Goal: Check status: Check status

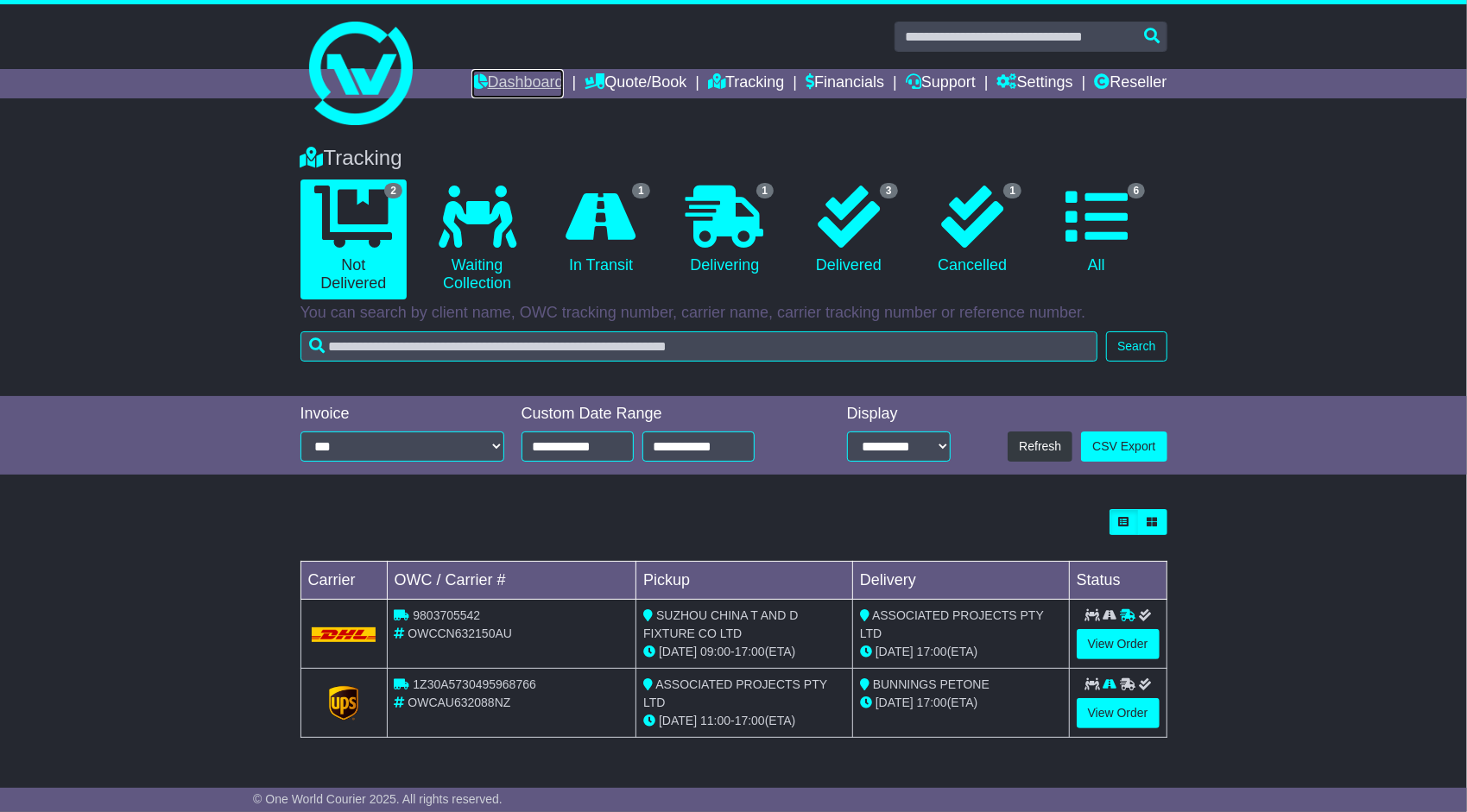
click at [515, 80] on link "Dashboard" at bounding box center [518, 83] width 92 height 29
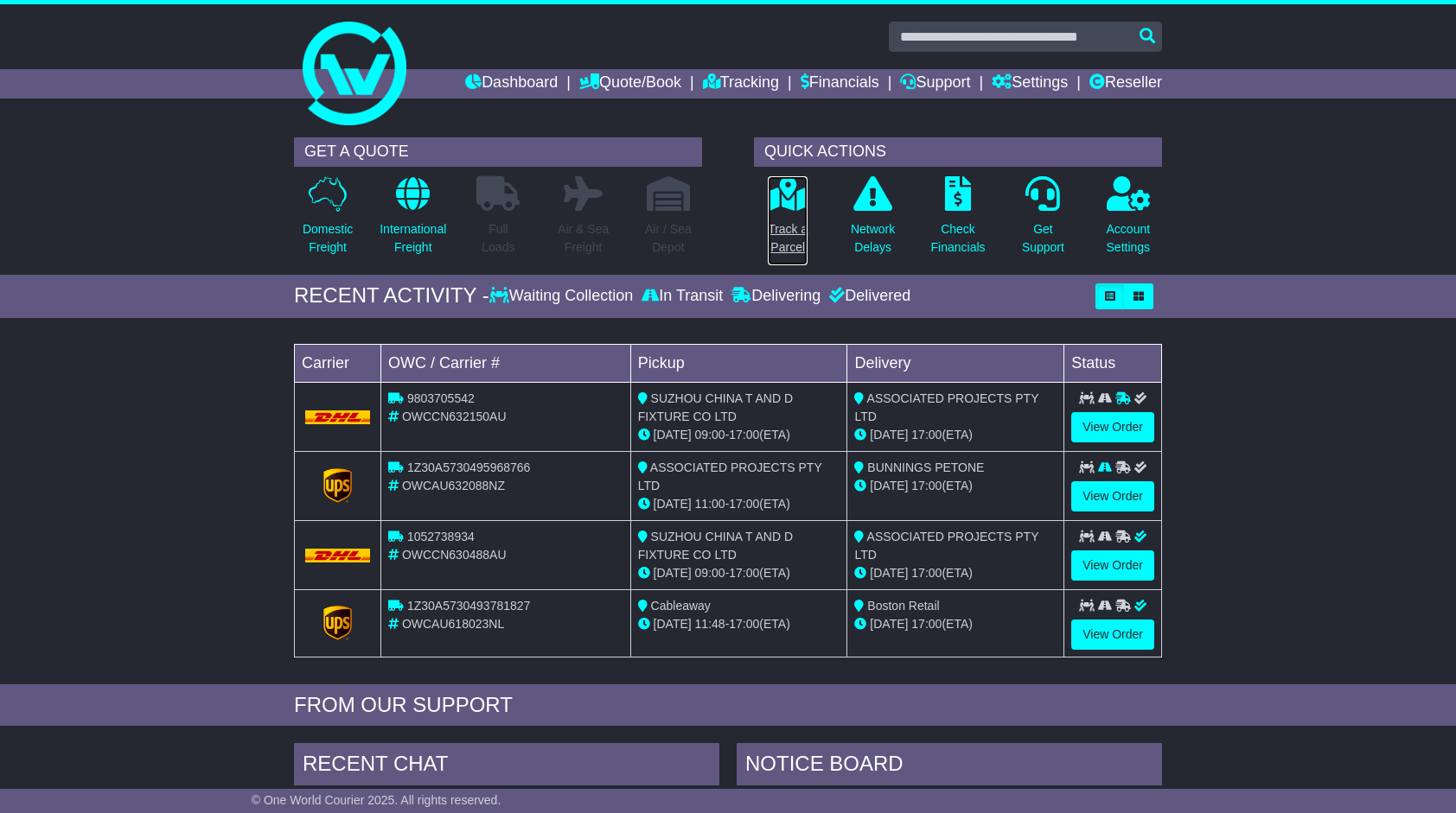
click at [780, 238] on p "Track a Parcel" at bounding box center [787, 238] width 40 height 36
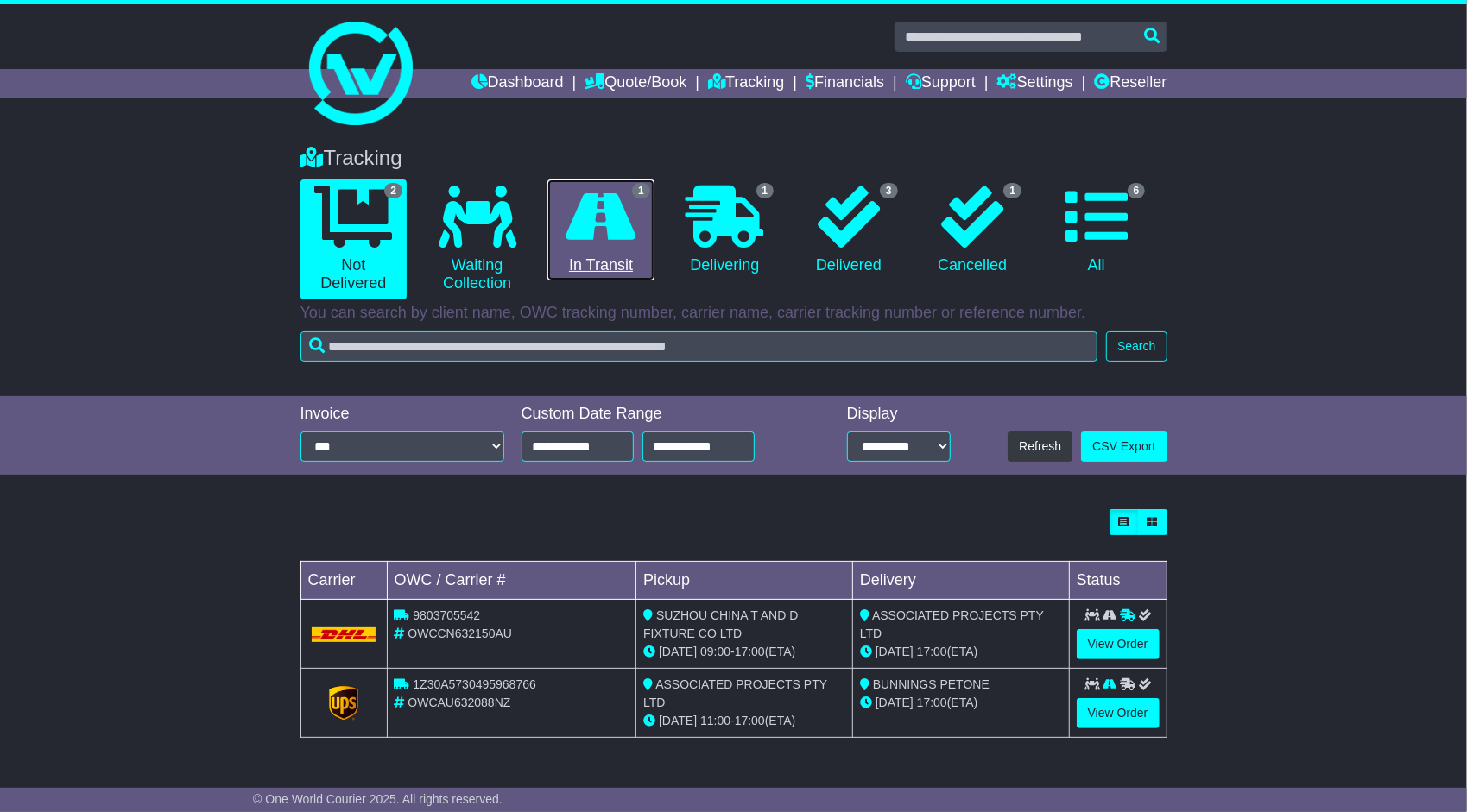
click at [622, 234] on icon at bounding box center [601, 216] width 70 height 62
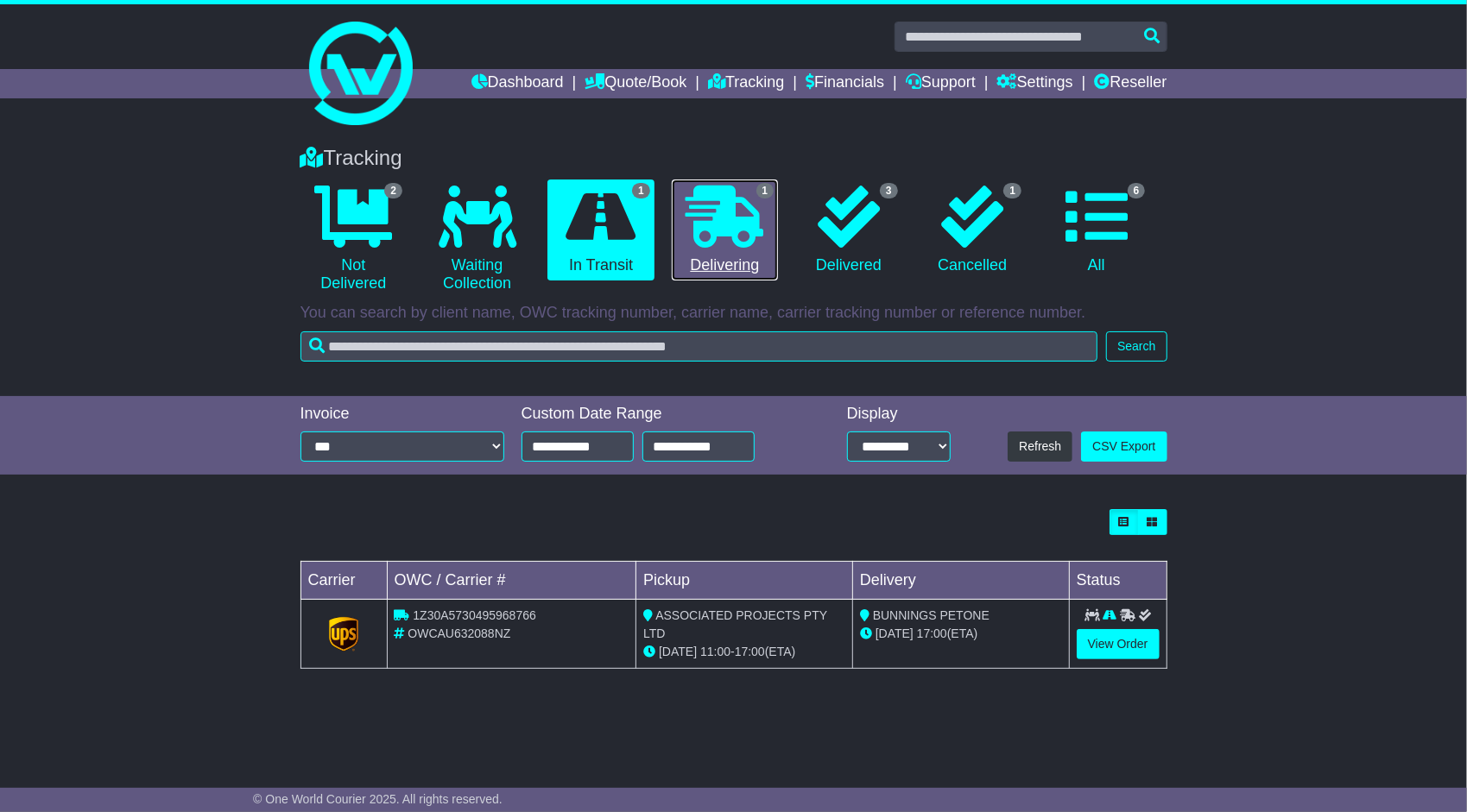
click at [745, 240] on icon at bounding box center [725, 216] width 78 height 62
